Goal: Check status: Check status

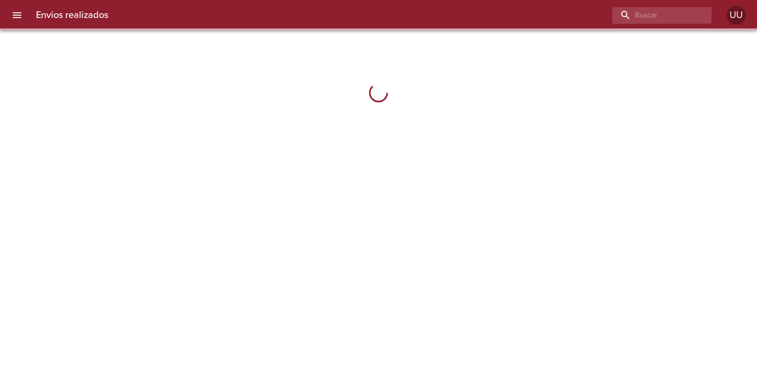
click at [650, 15] on input "buscar" at bounding box center [653, 15] width 83 height 17
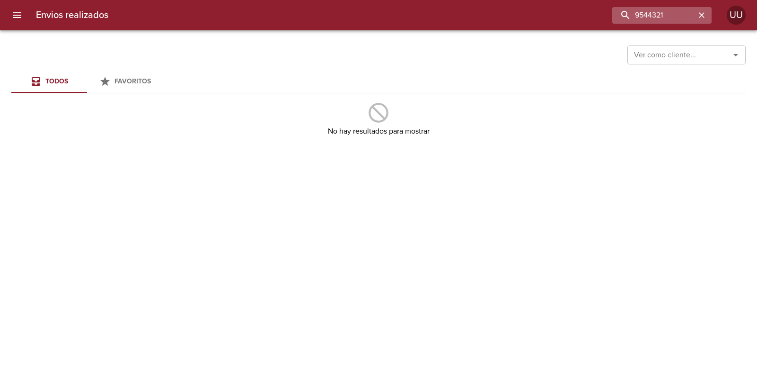
click at [612, 8] on input "9544321" at bounding box center [653, 15] width 83 height 17
type input "9544321"
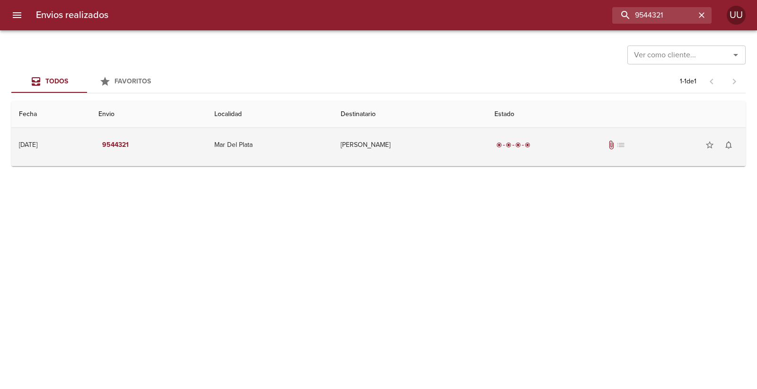
click at [422, 128] on td "[PERSON_NAME]" at bounding box center [410, 145] width 154 height 34
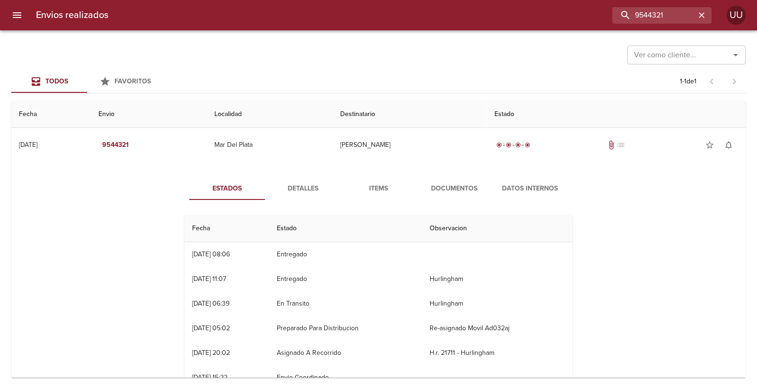
click at [441, 187] on span "Documentos" at bounding box center [454, 189] width 64 height 12
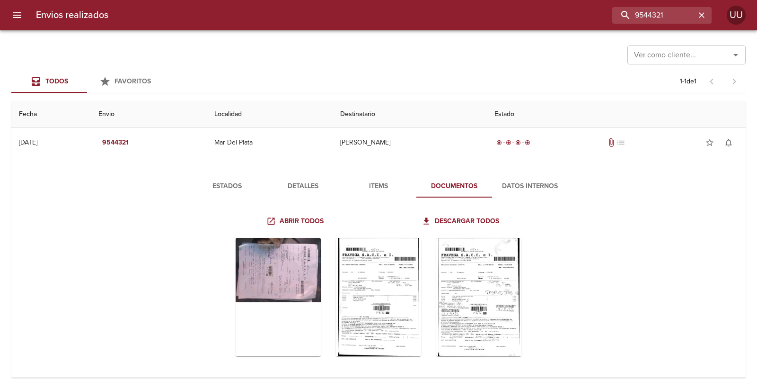
scroll to position [7, 0]
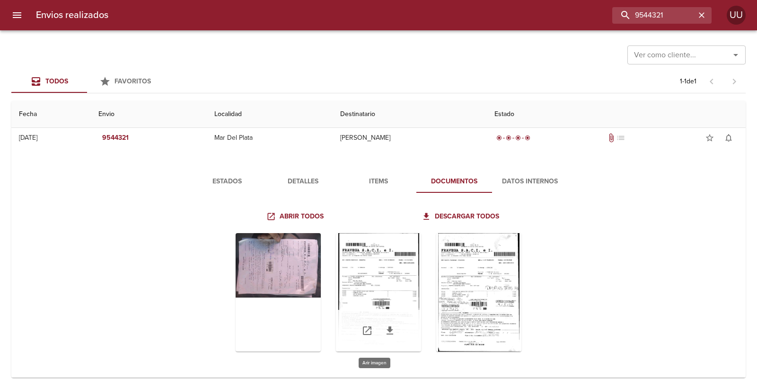
click at [359, 268] on div "Tabla de envíos del cliente" at bounding box center [378, 292] width 85 height 118
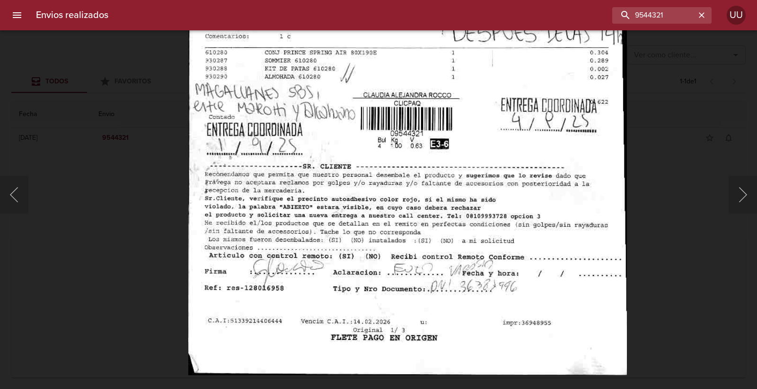
click at [363, 145] on img "Lightbox" at bounding box center [407, 55] width 439 height 638
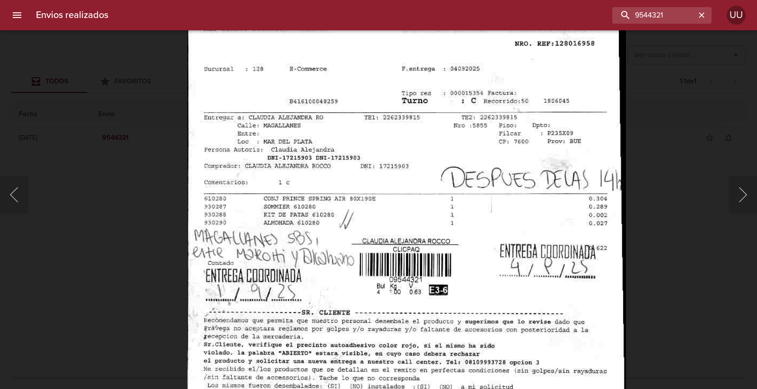
click at [320, 177] on img "Lightbox" at bounding box center [406, 202] width 439 height 638
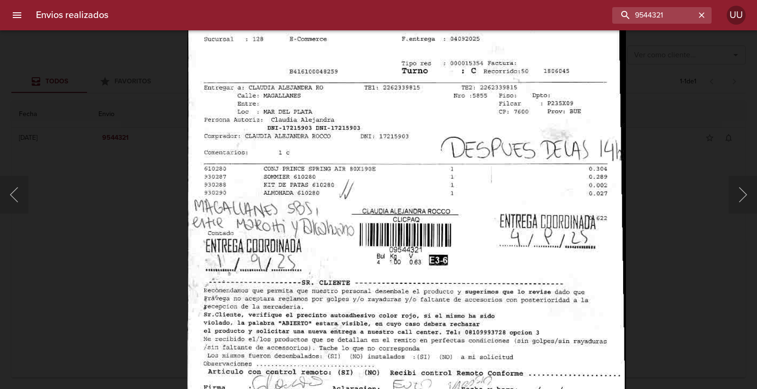
click at [374, 242] on img "Lightbox" at bounding box center [406, 172] width 439 height 638
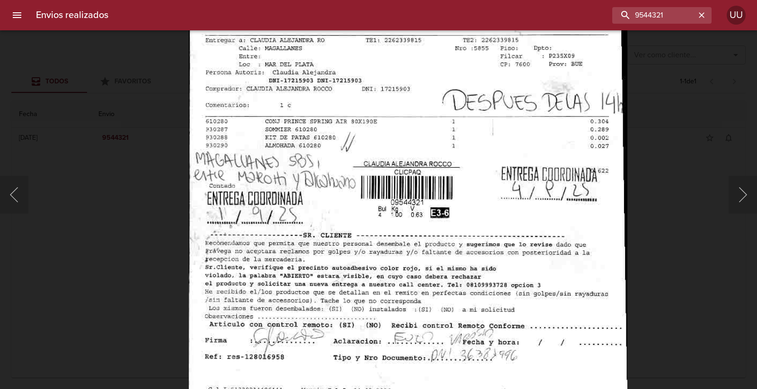
click at [374, 163] on img "Lightbox" at bounding box center [408, 125] width 439 height 638
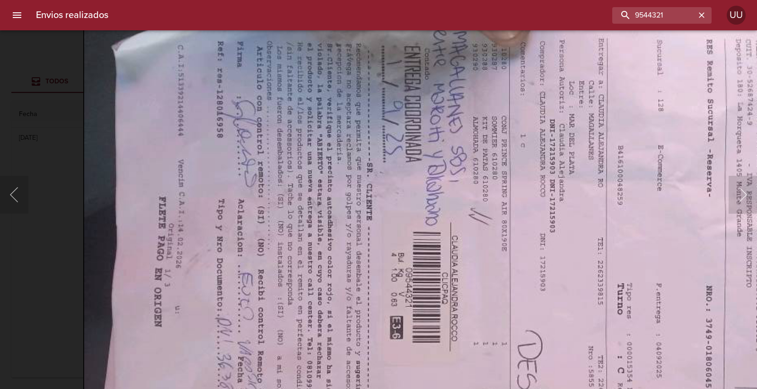
click at [341, 291] on img "Lightbox" at bounding box center [508, 281] width 850 height 638
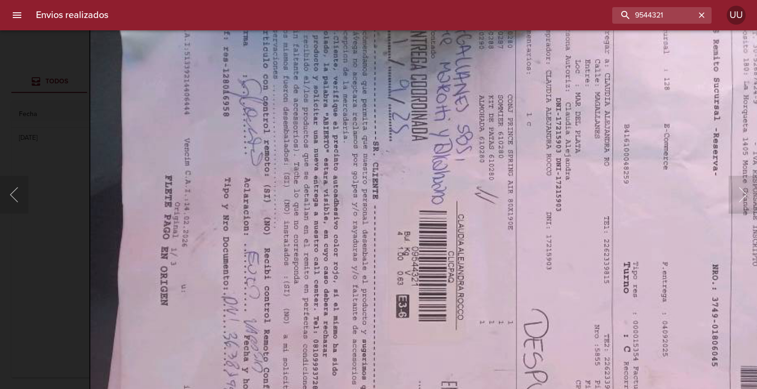
click at [353, 187] on img "Lightbox" at bounding box center [514, 260] width 850 height 638
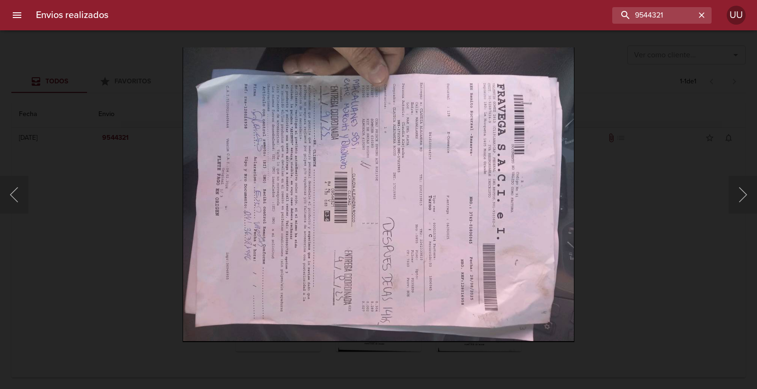
click at [27, 102] on div "Lightbox" at bounding box center [378, 194] width 757 height 389
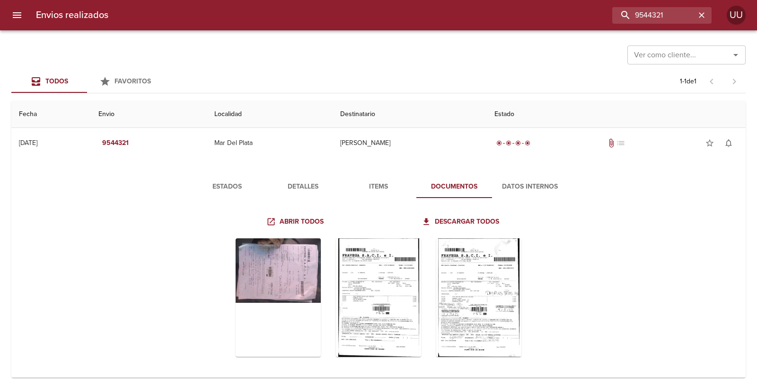
scroll to position [0, 0]
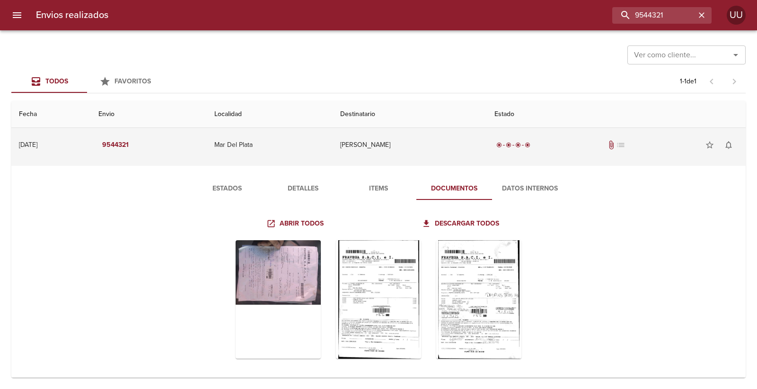
click at [233, 156] on td "Mar Del Plata" at bounding box center [270, 145] width 126 height 34
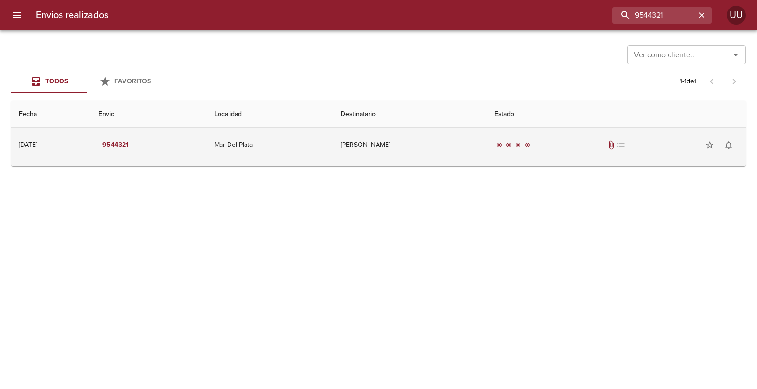
click at [233, 156] on td "Mar Del Plata" at bounding box center [270, 145] width 126 height 34
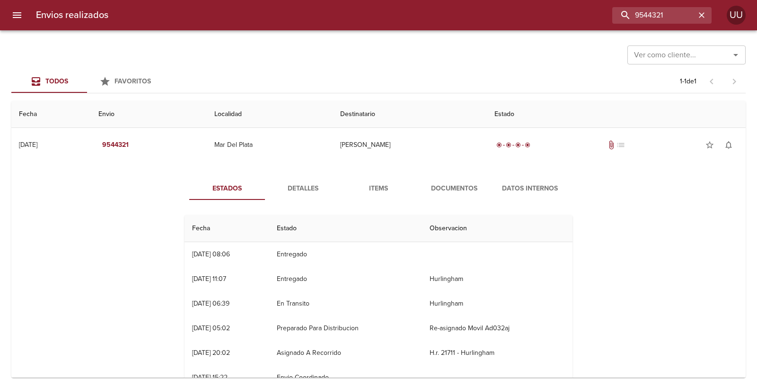
drag, startPoint x: 188, startPoint y: 255, endPoint x: 212, endPoint y: 280, distance: 34.8
click at [212, 280] on div "[DATE] 11:07" at bounding box center [209, 278] width 34 height 8
drag, startPoint x: 192, startPoint y: 275, endPoint x: 236, endPoint y: 281, distance: 43.9
click at [226, 281] on div "[DATE] 11:07" at bounding box center [209, 278] width 34 height 8
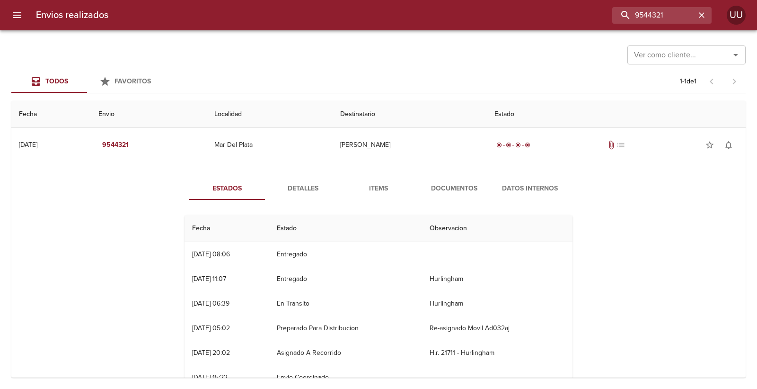
click at [226, 281] on div "[DATE] 11:07" at bounding box center [209, 278] width 34 height 8
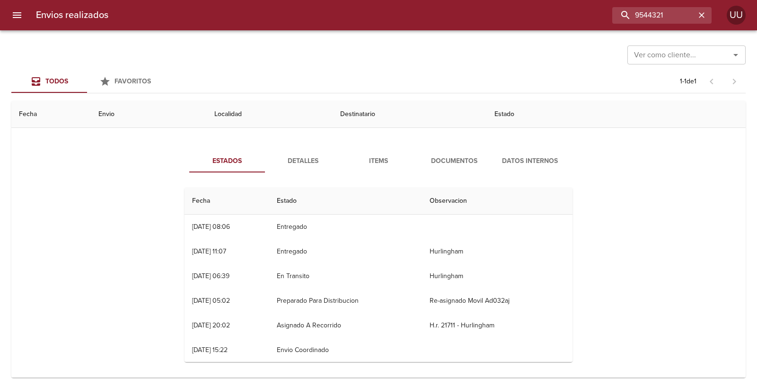
scroll to position [31, 0]
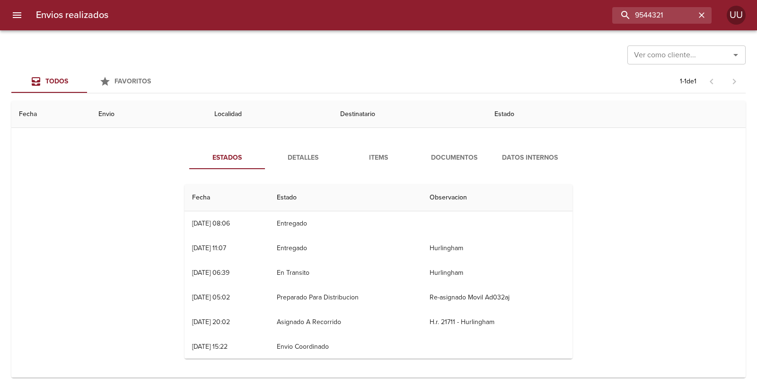
click at [450, 150] on button "Documentos" at bounding box center [454, 157] width 76 height 23
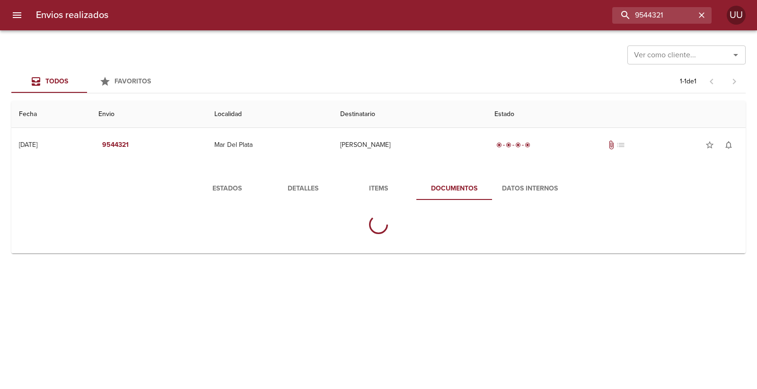
scroll to position [0, 0]
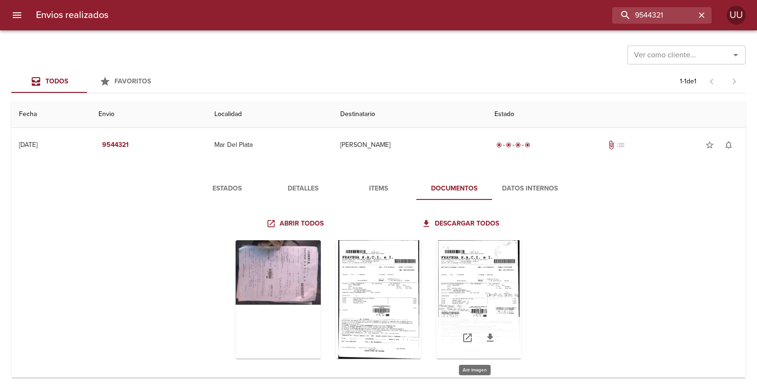
click at [463, 261] on div "Tabla de envíos del cliente" at bounding box center [478, 299] width 85 height 118
click at [704, 13] on icon "button" at bounding box center [701, 14] width 9 height 9
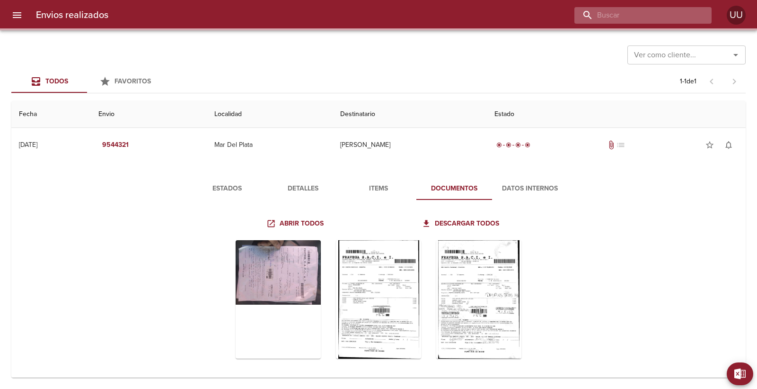
click at [677, 15] on input "buscar" at bounding box center [634, 15] width 121 height 17
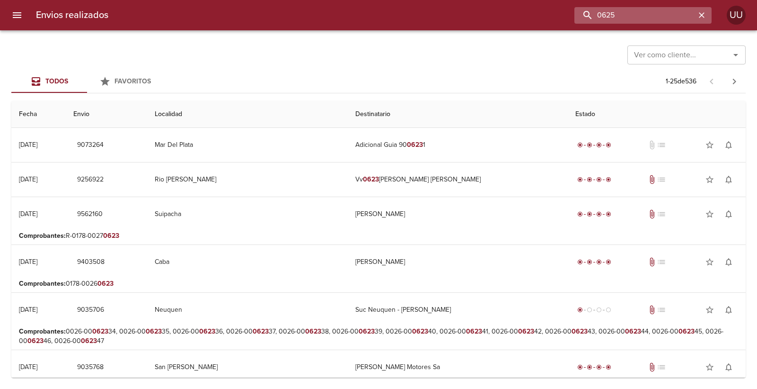
type input "0625"
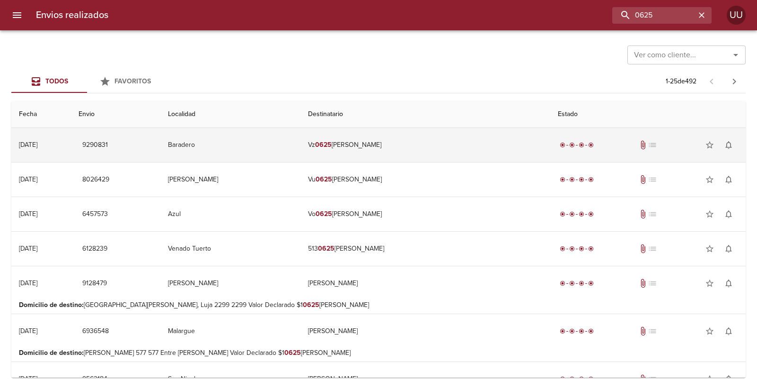
click at [426, 138] on td "Vz 0625 [PERSON_NAME]" at bounding box center [425, 145] width 250 height 34
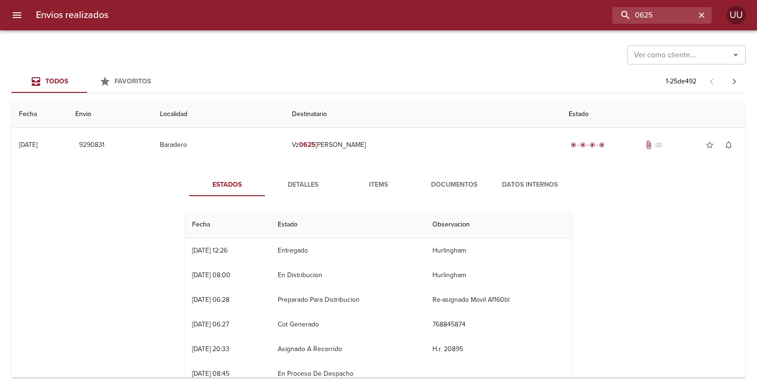
click at [444, 180] on span "Documentos" at bounding box center [454, 185] width 64 height 12
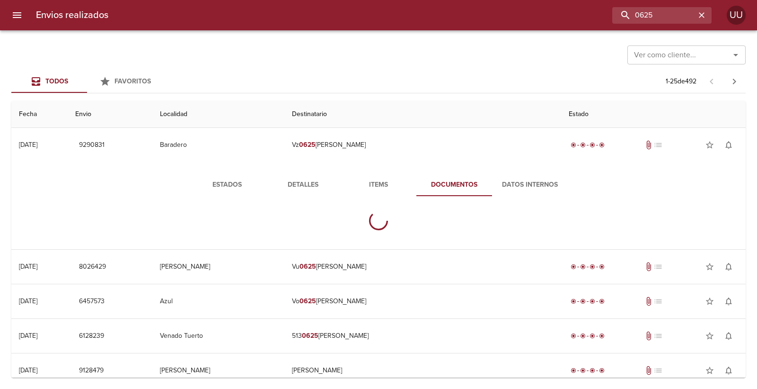
click at [381, 187] on span "Items" at bounding box center [378, 185] width 64 height 12
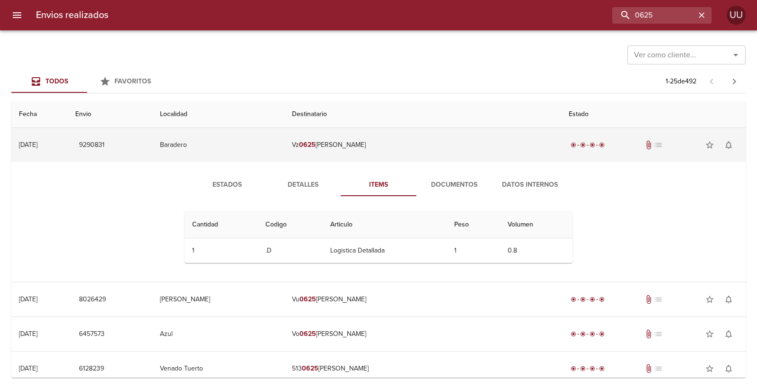
click at [391, 149] on td "Vz 0625 [PERSON_NAME]" at bounding box center [422, 145] width 277 height 34
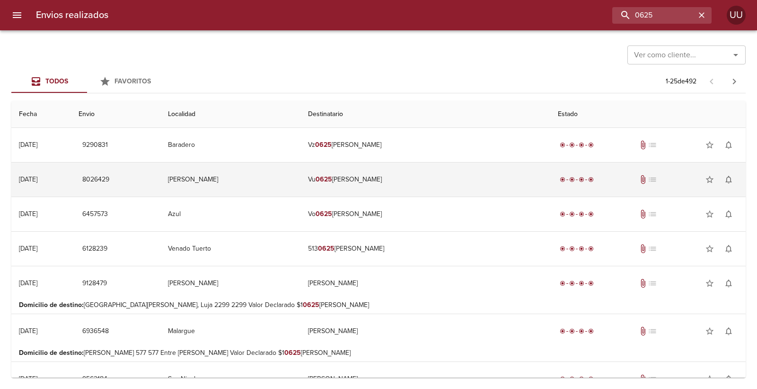
click at [383, 188] on td "Vu 0625 [PERSON_NAME]" at bounding box center [425, 179] width 250 height 34
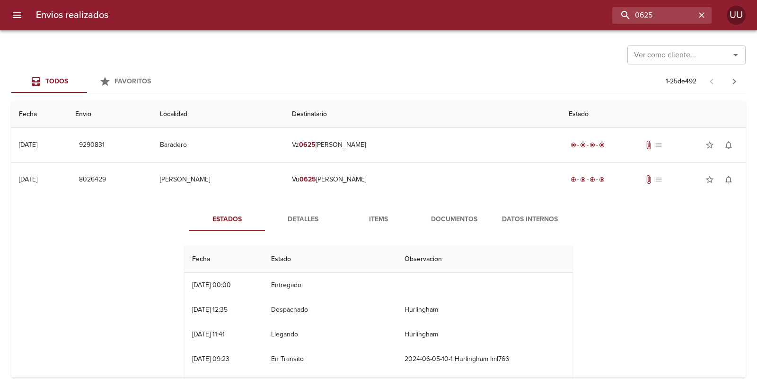
click at [376, 223] on span "Items" at bounding box center [378, 219] width 64 height 12
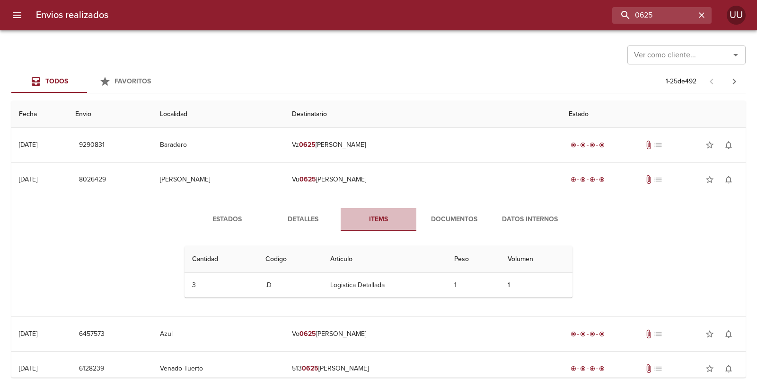
click at [379, 218] on span "Items" at bounding box center [378, 219] width 64 height 12
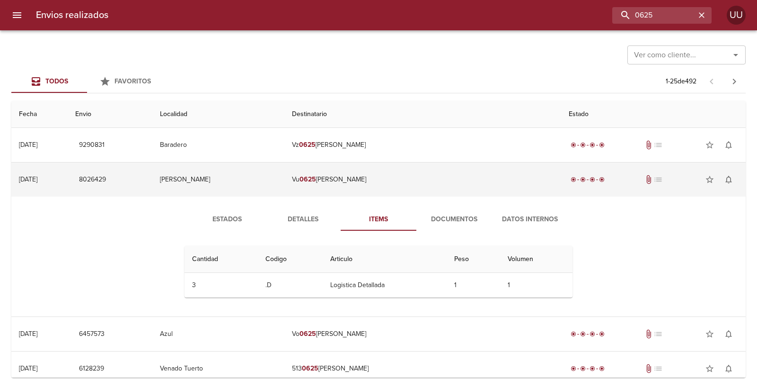
click at [384, 178] on td "Vu 0625 [PERSON_NAME]" at bounding box center [422, 179] width 277 height 34
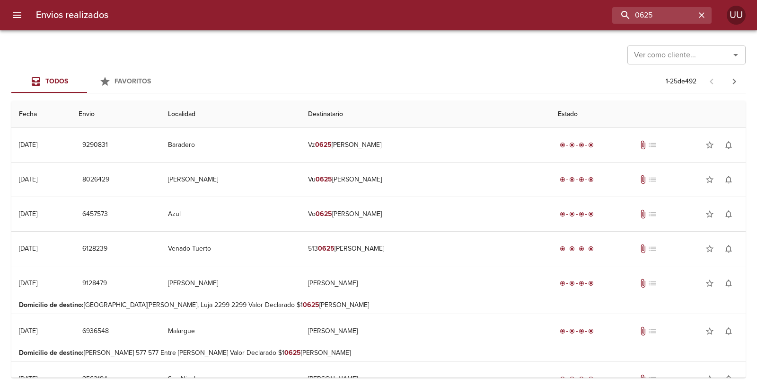
click at [348, 59] on div "Ver como cliente... Ver como cliente..." at bounding box center [378, 54] width 734 height 25
click at [319, 71] on div "Todos Favoritos 1 - 25 de 492" at bounding box center [378, 81] width 734 height 23
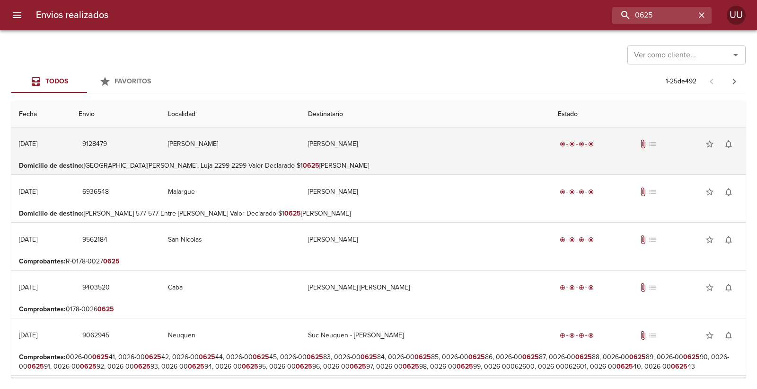
scroll to position [158, 0]
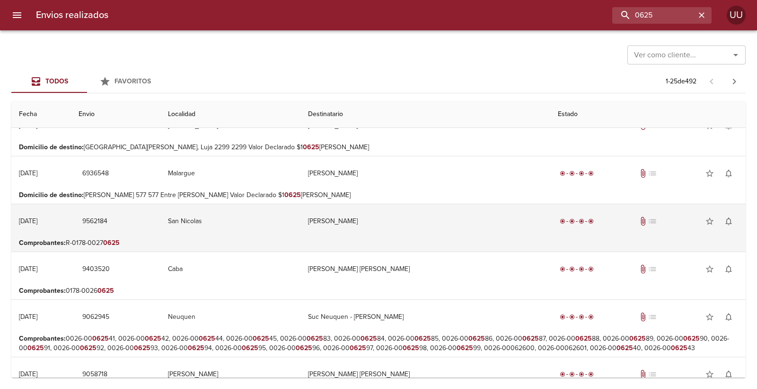
click at [300, 223] on td "San Nicolas" at bounding box center [230, 221] width 140 height 34
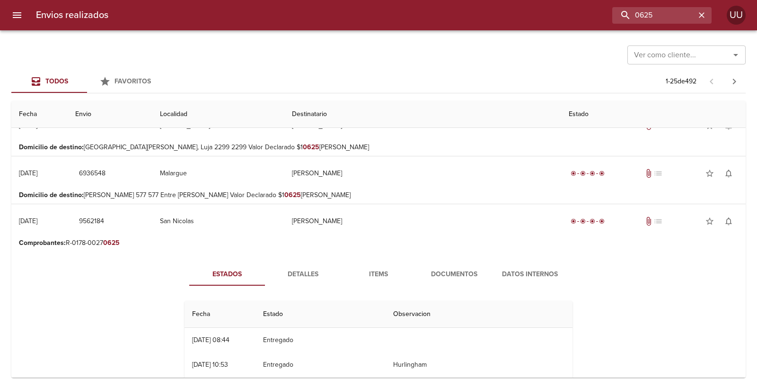
click at [432, 275] on span "Documentos" at bounding box center [454, 274] width 64 height 12
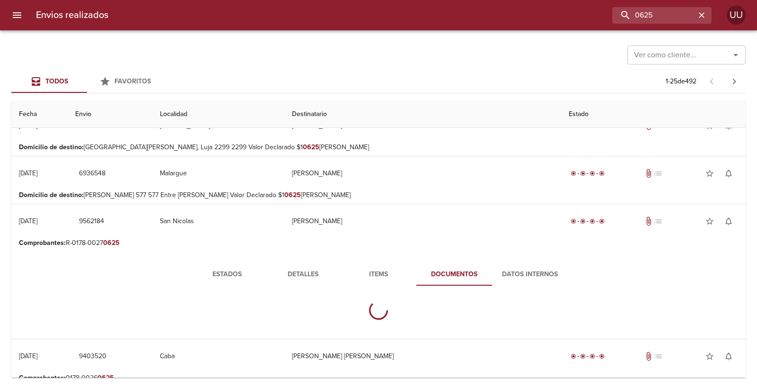
click at [370, 274] on span "Items" at bounding box center [378, 274] width 64 height 12
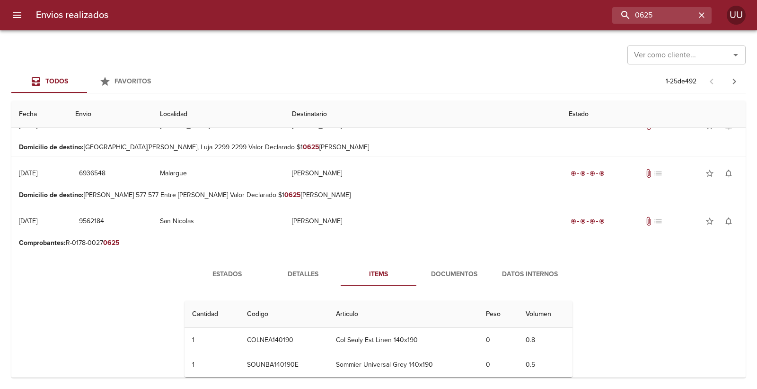
scroll to position [210, 0]
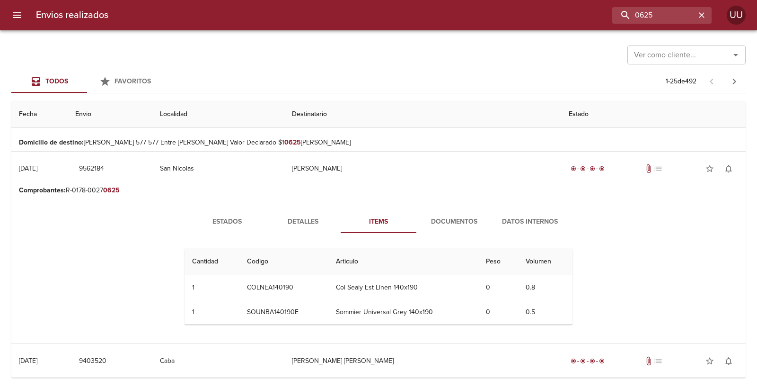
click at [456, 219] on span "Documentos" at bounding box center [454, 222] width 64 height 12
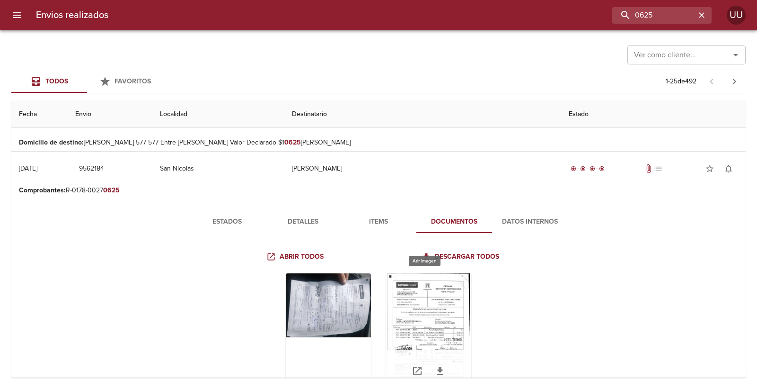
click at [395, 288] on div "Tabla de envíos del cliente" at bounding box center [428, 332] width 85 height 118
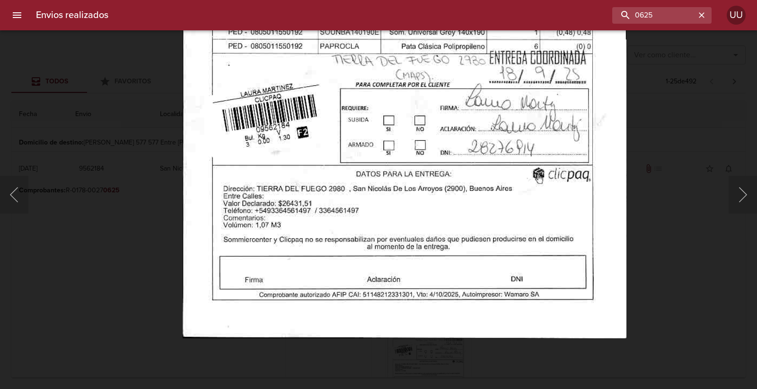
click at [349, 144] on img "Lightbox" at bounding box center [405, 19] width 444 height 638
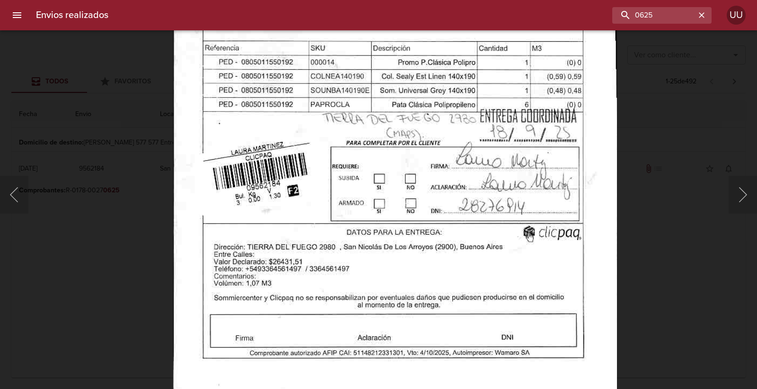
click at [339, 205] on img "Lightbox" at bounding box center [395, 77] width 444 height 638
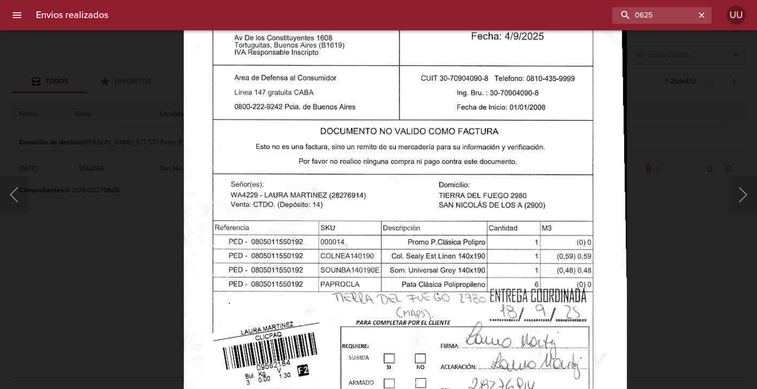
click at [338, 210] on img "Lightbox" at bounding box center [405, 257] width 444 height 638
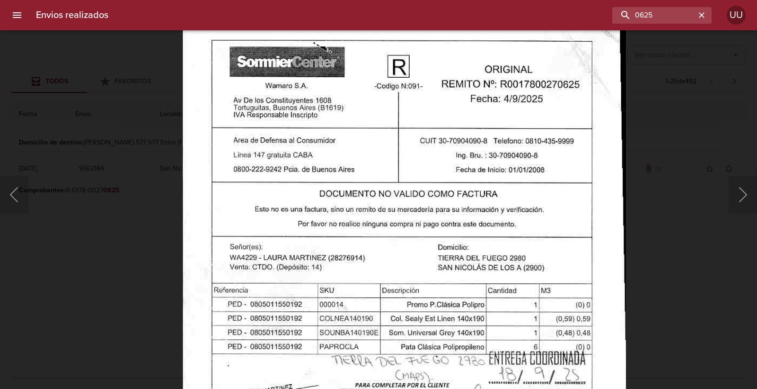
click at [346, 240] on img "Lightbox" at bounding box center [404, 319] width 444 height 638
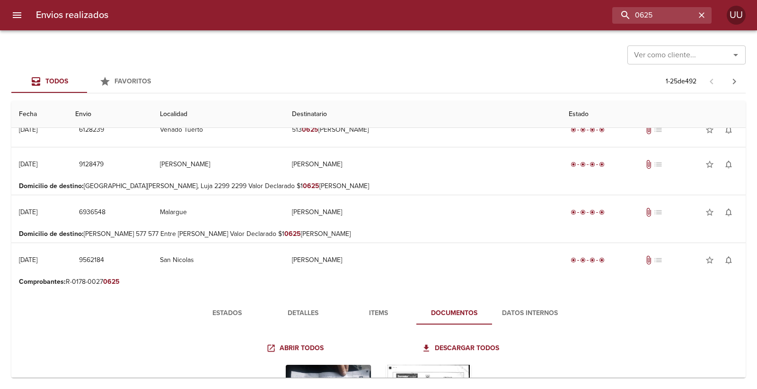
scroll to position [105, 0]
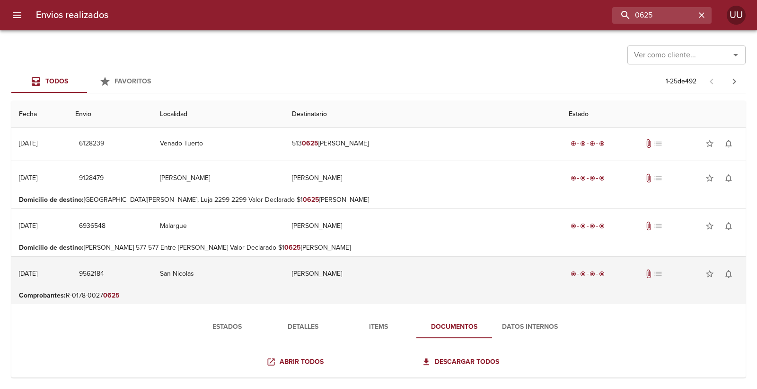
click at [384, 274] on td "[PERSON_NAME]" at bounding box center [422, 273] width 277 height 34
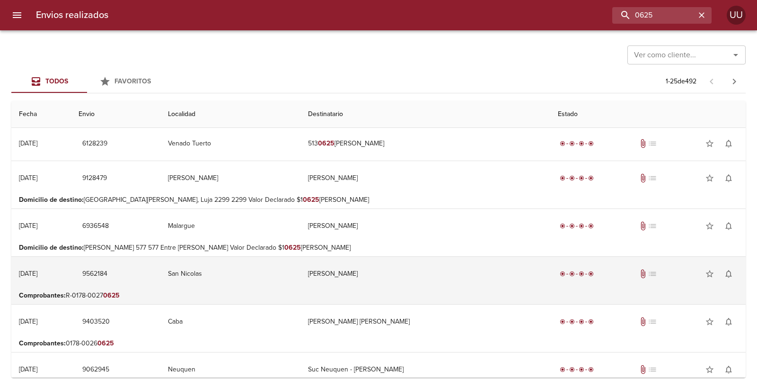
click at [221, 281] on td "San Nicolas" at bounding box center [230, 273] width 140 height 34
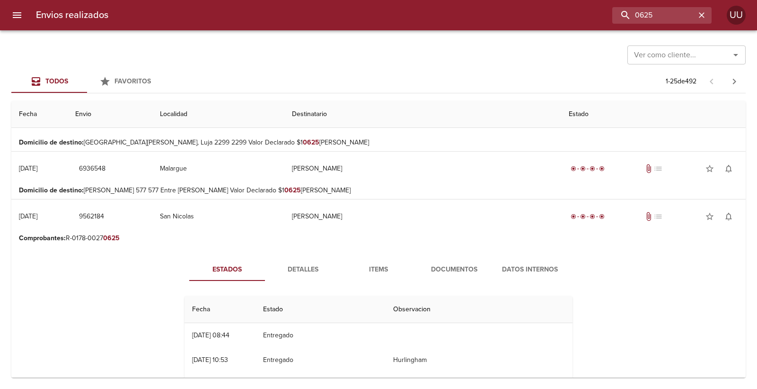
scroll to position [158, 0]
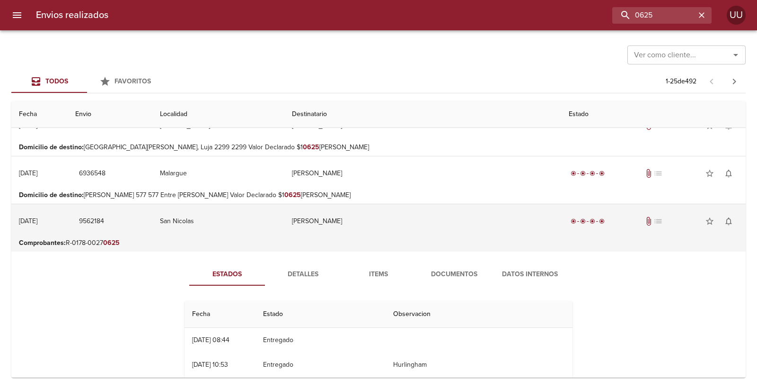
click at [152, 226] on td "9562184" at bounding box center [110, 221] width 84 height 34
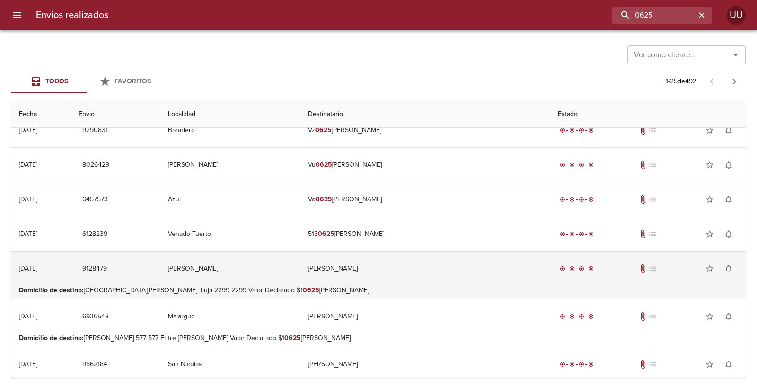
scroll to position [0, 0]
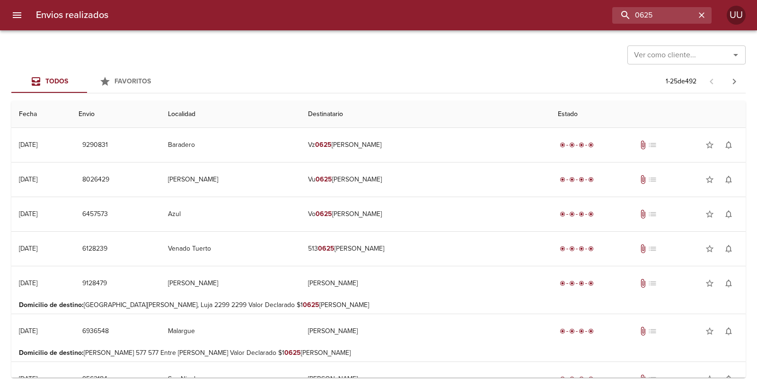
click at [23, 119] on th "Fecha" at bounding box center [41, 114] width 60 height 27
click at [26, 115] on th "Fecha" at bounding box center [41, 114] width 60 height 27
click at [45, 84] on span "Todos" at bounding box center [56, 81] width 23 height 8
drag, startPoint x: 15, startPoint y: 115, endPoint x: 617, endPoint y: 112, distance: 602.4
click at [617, 114] on tr "Fecha Envio Localidad Destinatario Estado" at bounding box center [378, 114] width 734 height 27
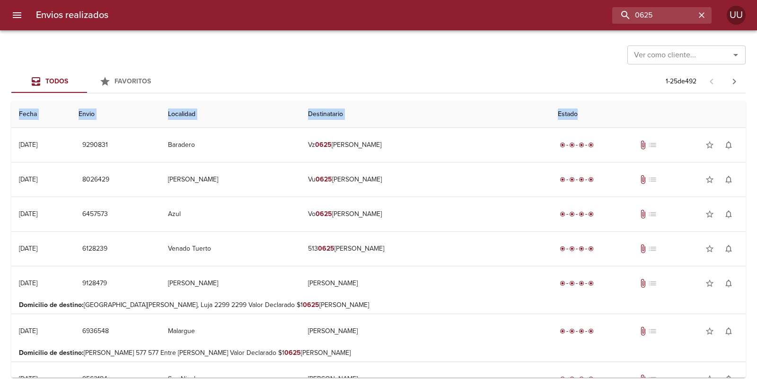
click at [617, 111] on th "Estado" at bounding box center [647, 114] width 195 height 27
drag, startPoint x: 612, startPoint y: 112, endPoint x: 84, endPoint y: 45, distance: 532.2
click at [84, 45] on div "Ver como cliente... Ver como cliente... Todos Favoritos 1 - 25 de 492 Fecha Env…" at bounding box center [378, 209] width 757 height 358
click at [84, 45] on div "Ver como cliente... Ver como cliente..." at bounding box center [378, 54] width 734 height 25
drag, startPoint x: 61, startPoint y: 44, endPoint x: 556, endPoint y: 114, distance: 499.9
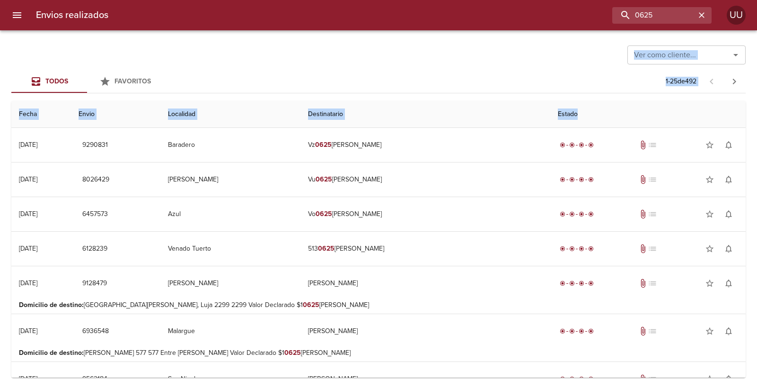
click at [556, 114] on div "Ver como cliente... Ver como cliente... Todos Favoritos 1 - 25 de 492 Fecha Env…" at bounding box center [378, 209] width 757 height 358
click at [556, 114] on th "Estado" at bounding box center [647, 114] width 195 height 27
drag, startPoint x: 556, startPoint y: 114, endPoint x: 493, endPoint y: 70, distance: 76.8
click at [493, 70] on div "Ver como cliente... Ver como cliente... Todos Favoritos 1 - 25 de 492 Fecha Env…" at bounding box center [378, 209] width 757 height 358
click at [493, 70] on div "Todos Favoritos 1 - 25 de 492" at bounding box center [378, 81] width 734 height 23
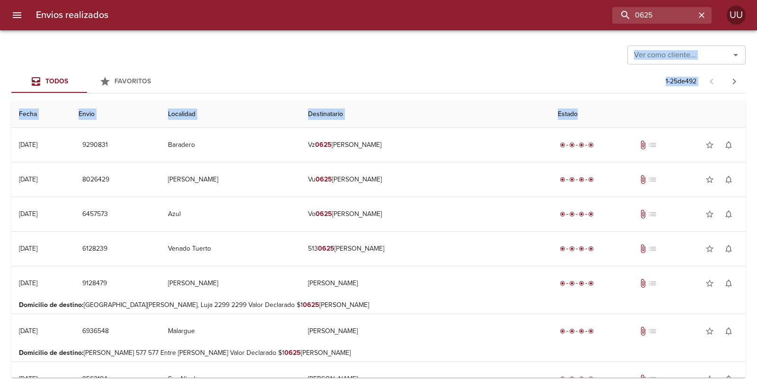
drag, startPoint x: 570, startPoint y: 106, endPoint x: 529, endPoint y: 45, distance: 73.6
click at [529, 45] on div "Ver como cliente... Ver como cliente... Todos Favoritos 1 - 25 de 492 Fecha Env…" at bounding box center [378, 209] width 757 height 358
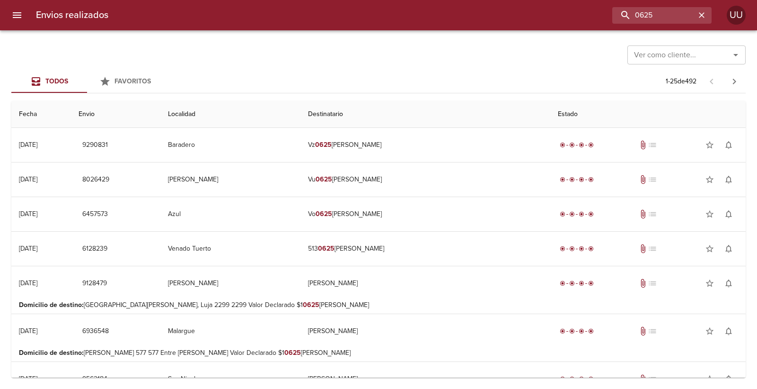
click at [529, 45] on div "Ver como cliente... Ver como cliente..." at bounding box center [378, 54] width 734 height 25
drag, startPoint x: 107, startPoint y: 110, endPoint x: 585, endPoint y: 107, distance: 478.4
click at [576, 102] on th "Estado" at bounding box center [647, 114] width 195 height 27
